Goal: Task Accomplishment & Management: Complete application form

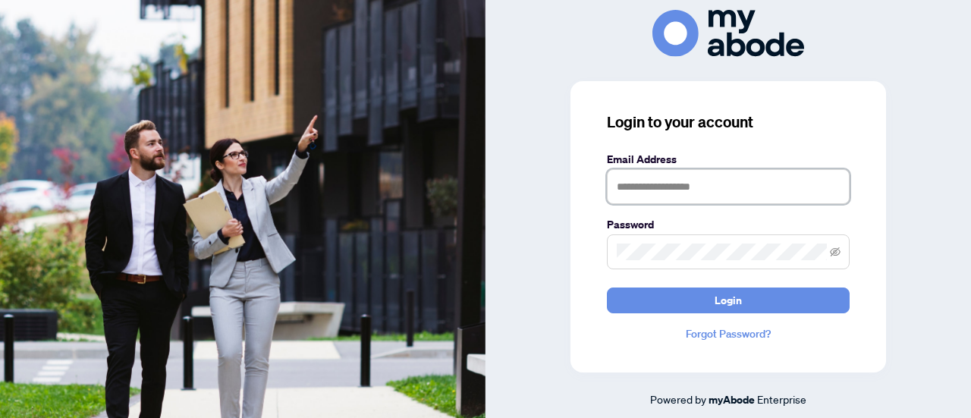
click at [693, 188] on input "text" at bounding box center [728, 186] width 243 height 35
type input "**********"
click at [704, 297] on button "Login" at bounding box center [728, 301] width 243 height 26
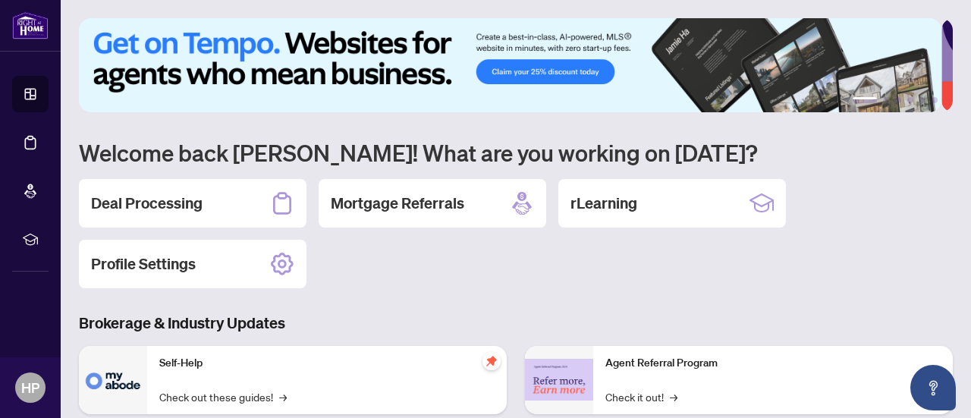
click at [202, 205] on h2 "Deal Processing" at bounding box center [147, 203] width 112 height 21
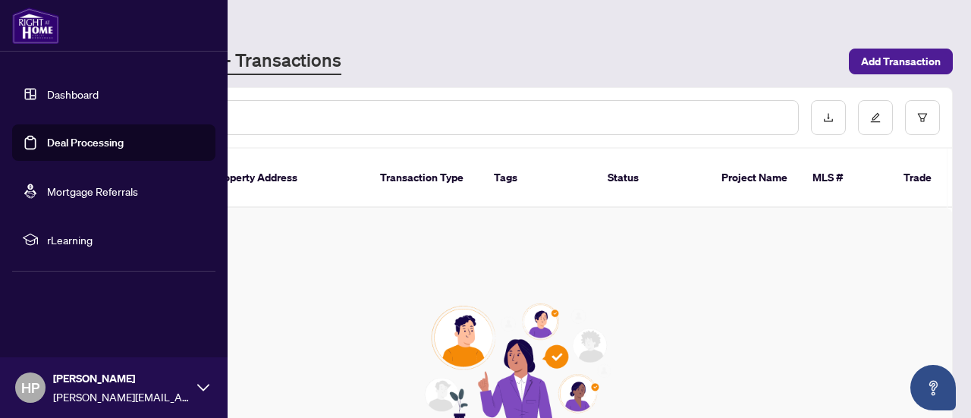
click at [83, 92] on link "Dashboard" at bounding box center [73, 94] width 52 height 14
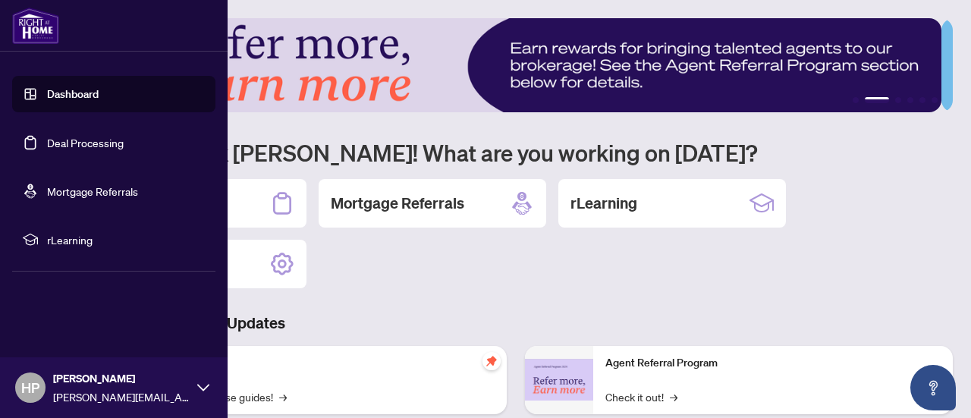
click at [82, 142] on link "Deal Processing" at bounding box center [85, 143] width 77 height 14
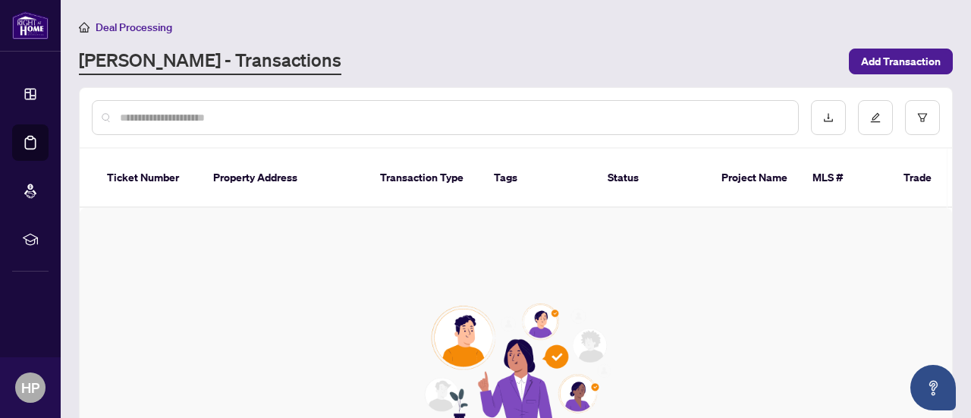
click at [222, 61] on link "[PERSON_NAME] - Transactions" at bounding box center [210, 61] width 262 height 27
click at [864, 66] on span "Add Transaction" at bounding box center [901, 61] width 80 height 24
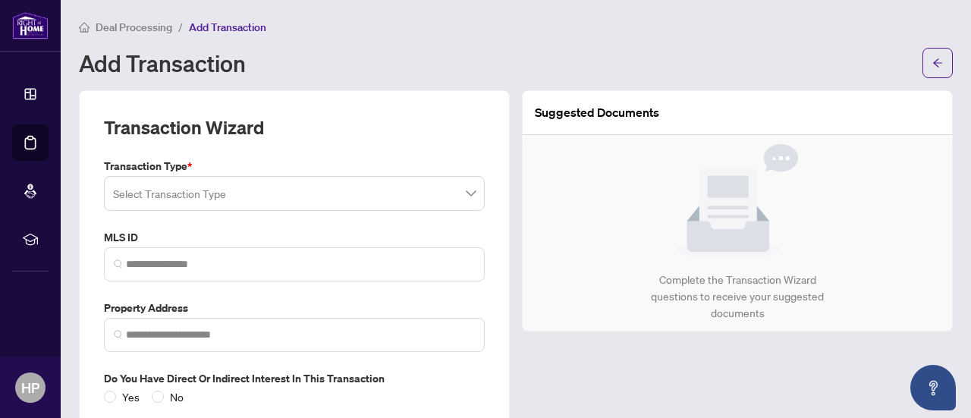
click at [135, 27] on span "Deal Processing" at bounding box center [134, 27] width 77 height 14
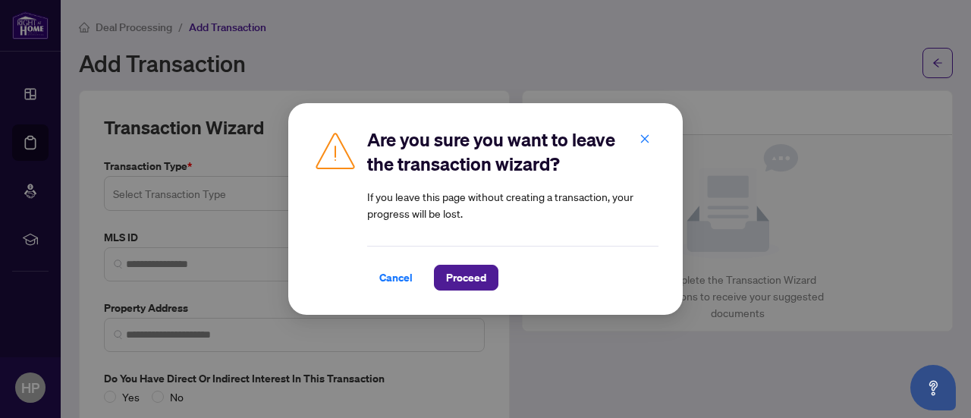
click at [387, 275] on span "Cancel" at bounding box center [395, 278] width 33 height 24
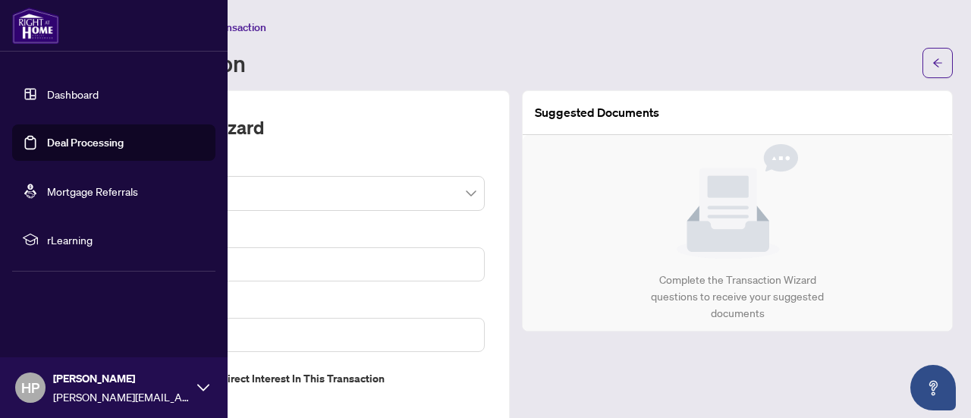
click at [80, 190] on link "Mortgage Referrals" at bounding box center [92, 191] width 91 height 14
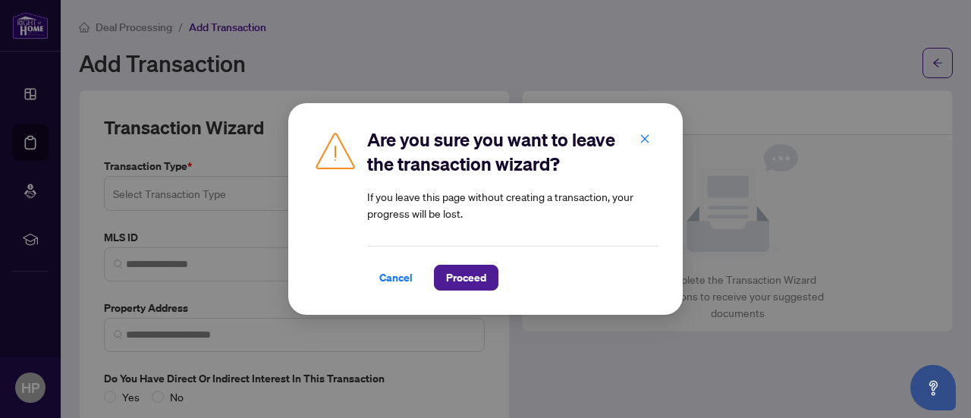
click at [392, 279] on span "Cancel" at bounding box center [395, 278] width 33 height 24
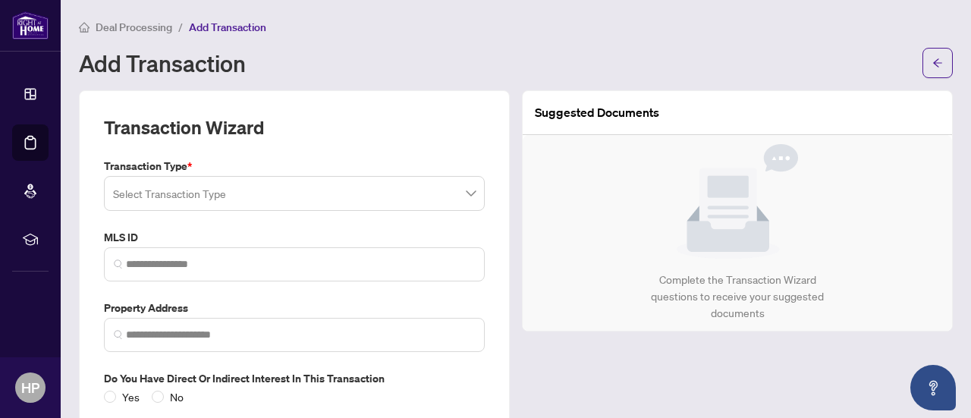
click at [932, 55] on span "button" at bounding box center [937, 63] width 11 height 24
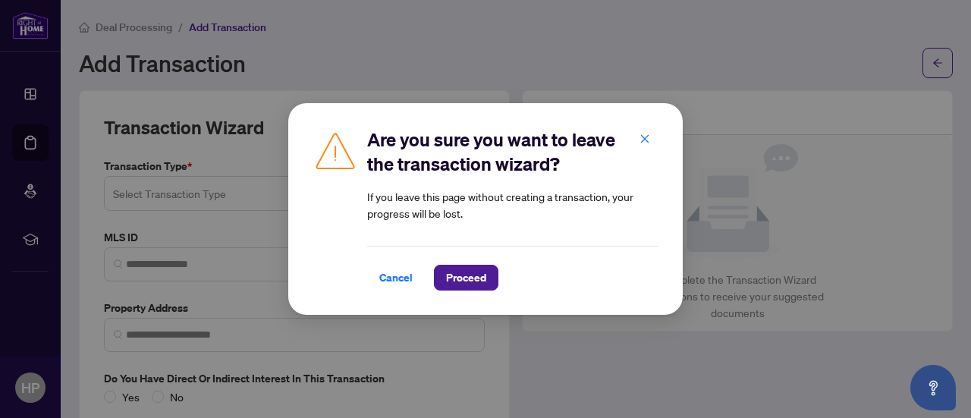
click at [476, 274] on span "Proceed" at bounding box center [466, 278] width 40 height 24
